Goal: Information Seeking & Learning: Check status

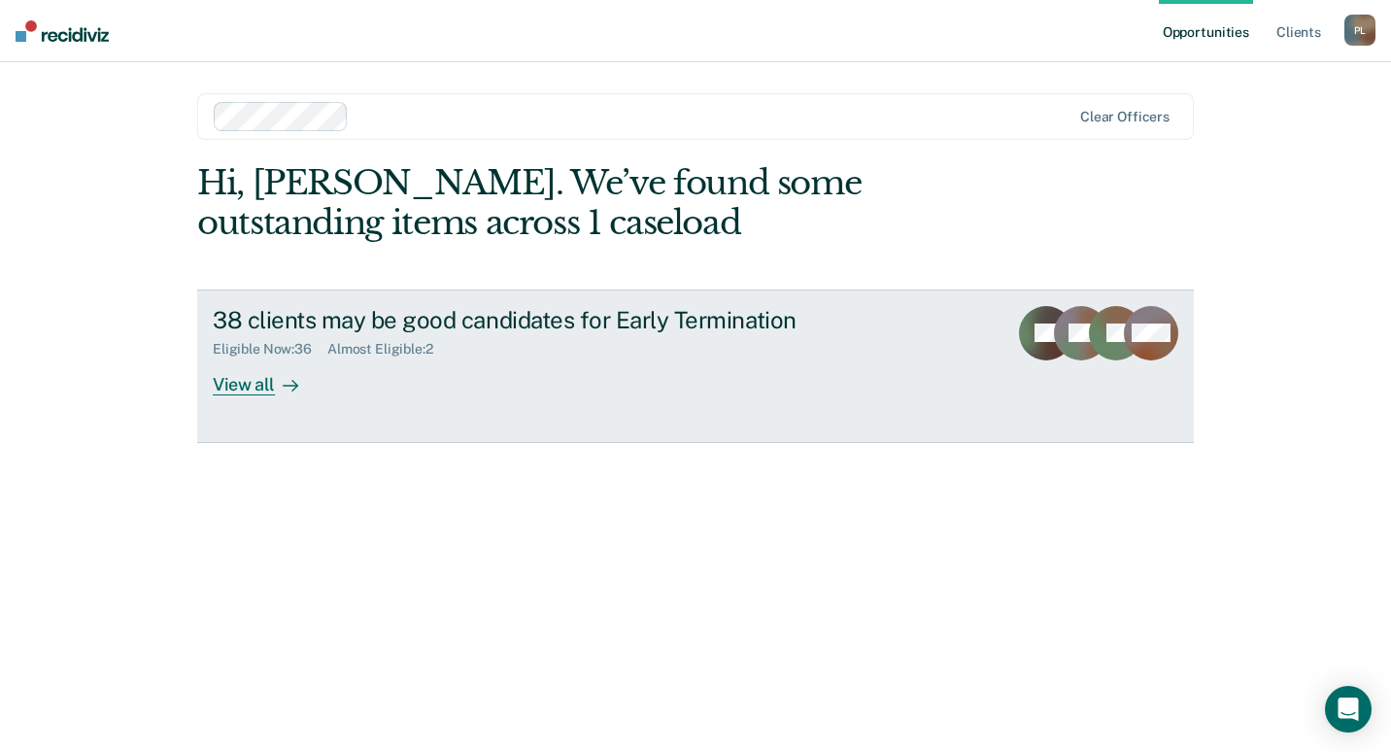
click at [244, 389] on div "View all" at bounding box center [267, 377] width 109 height 38
